Goal: Information Seeking & Learning: Learn about a topic

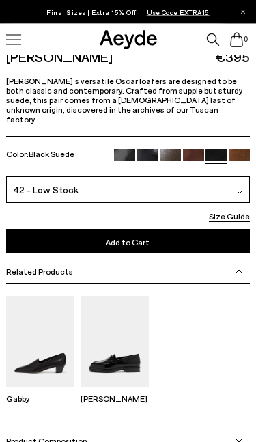
scroll to position [398, 0]
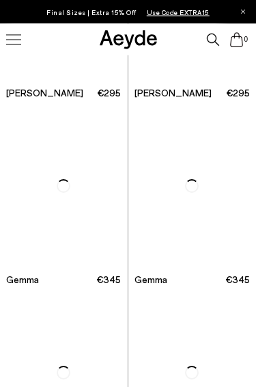
scroll to position [8794, 0]
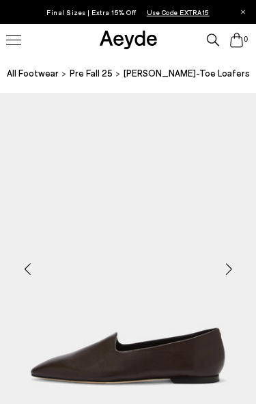
click at [209, 256] on div "Next slide" at bounding box center [228, 269] width 41 height 41
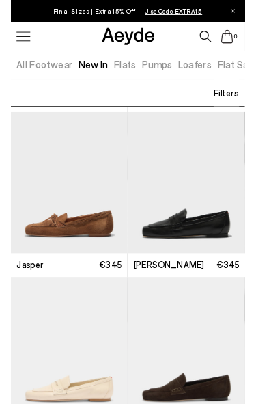
scroll to position [585, 0]
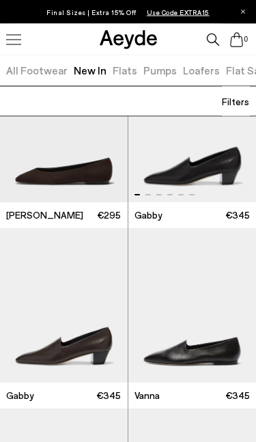
scroll to position [1879, 0]
